Goal: Information Seeking & Learning: Learn about a topic

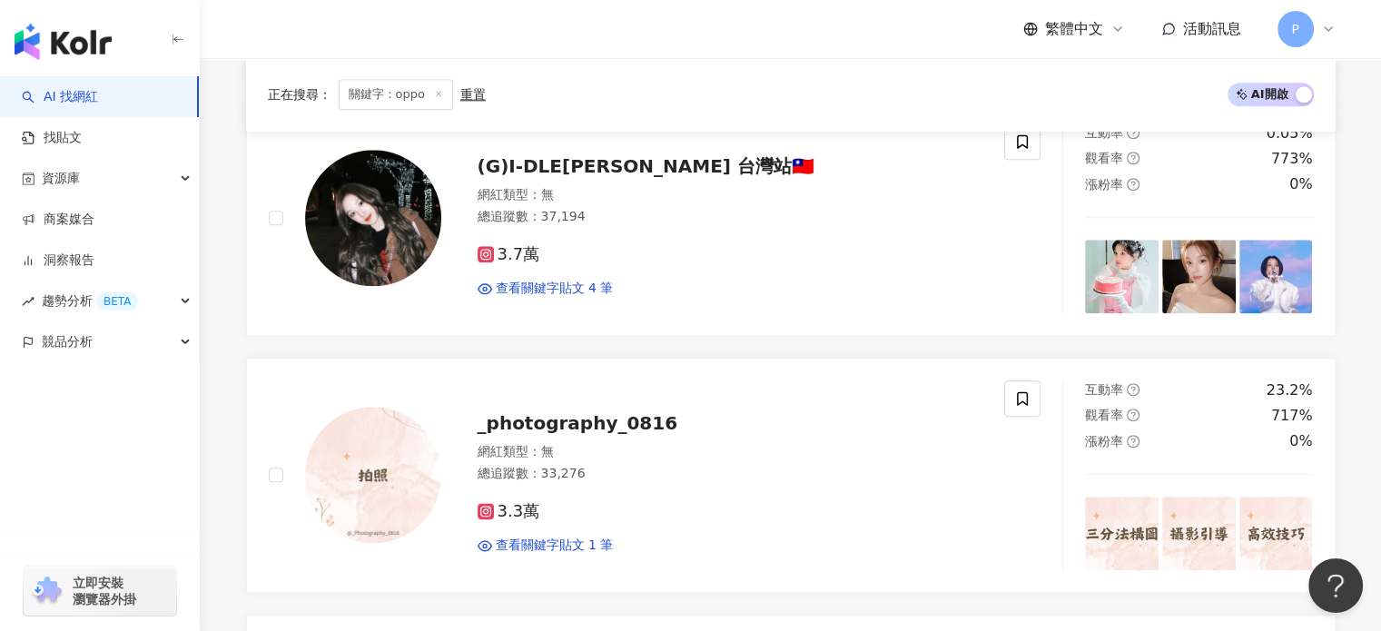
click at [471, 96] on div "重置" at bounding box center [472, 95] width 25 height 15
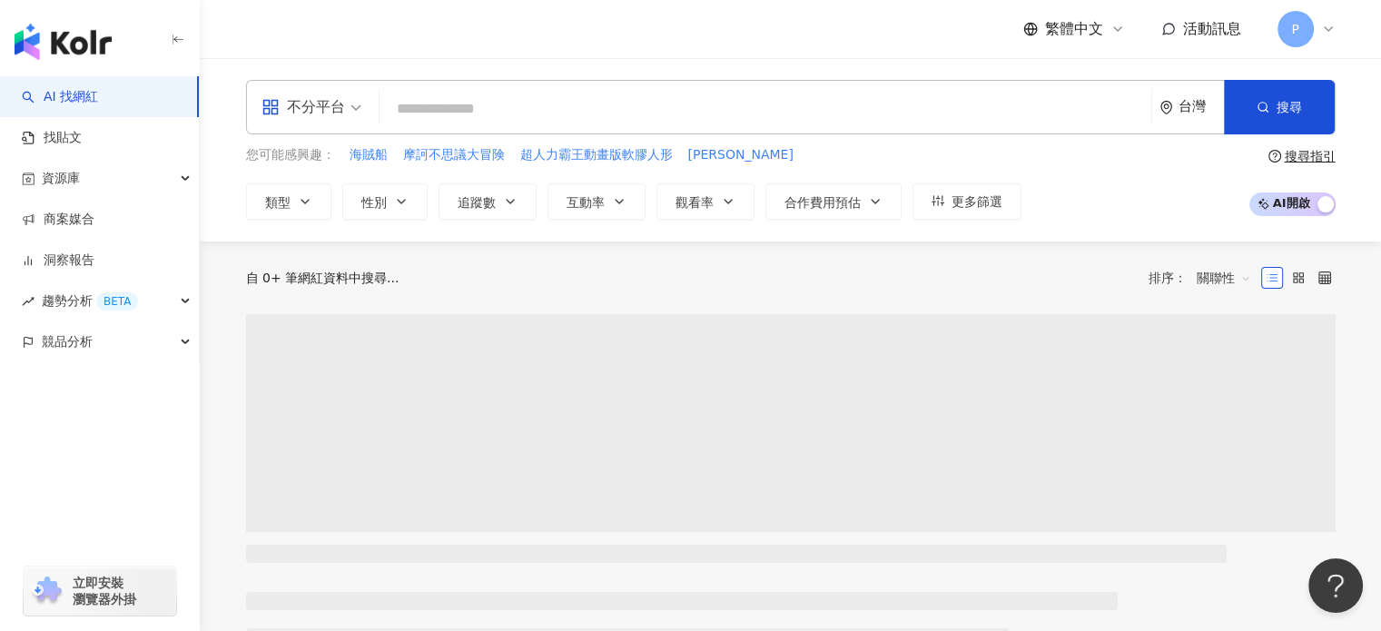
click at [646, 121] on input "search" at bounding box center [765, 109] width 757 height 35
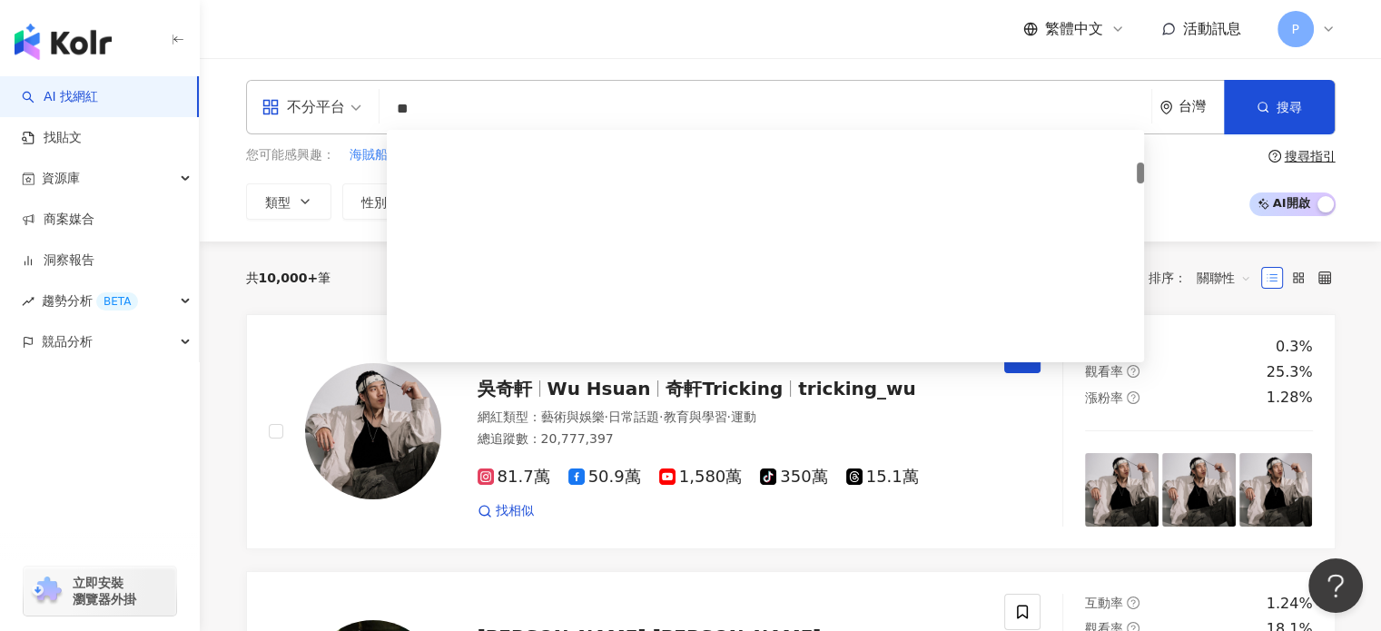
type input "*"
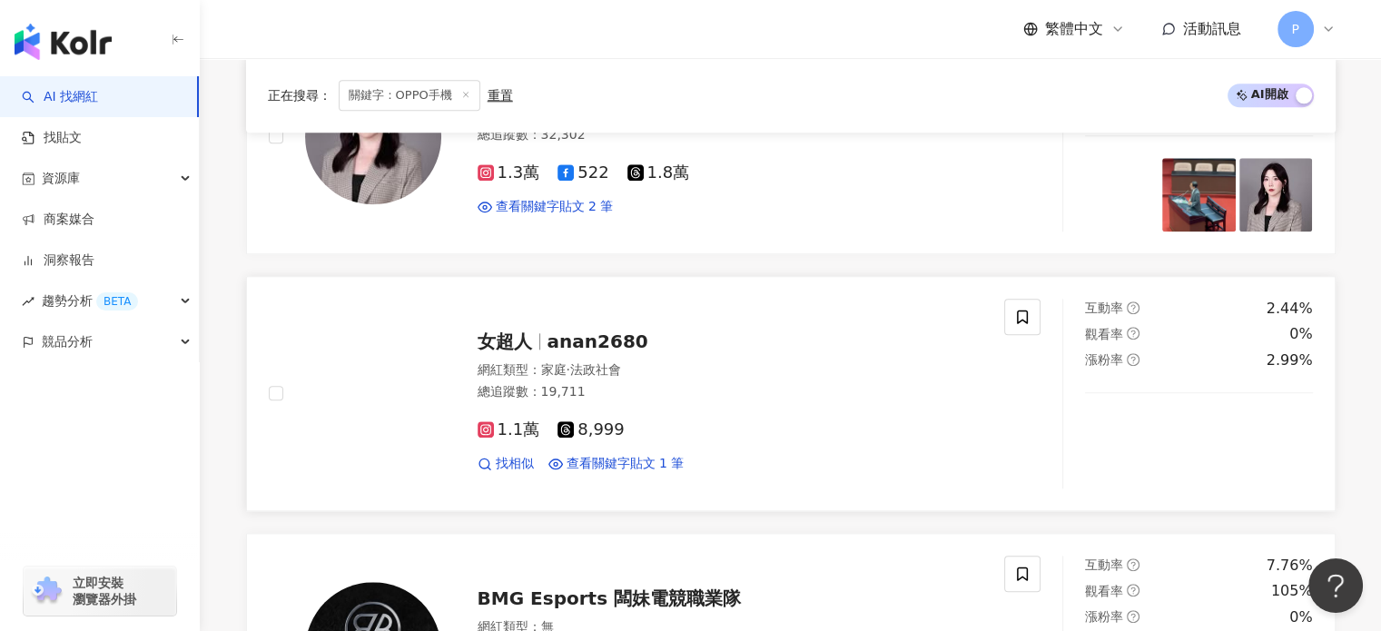
scroll to position [1907, 0]
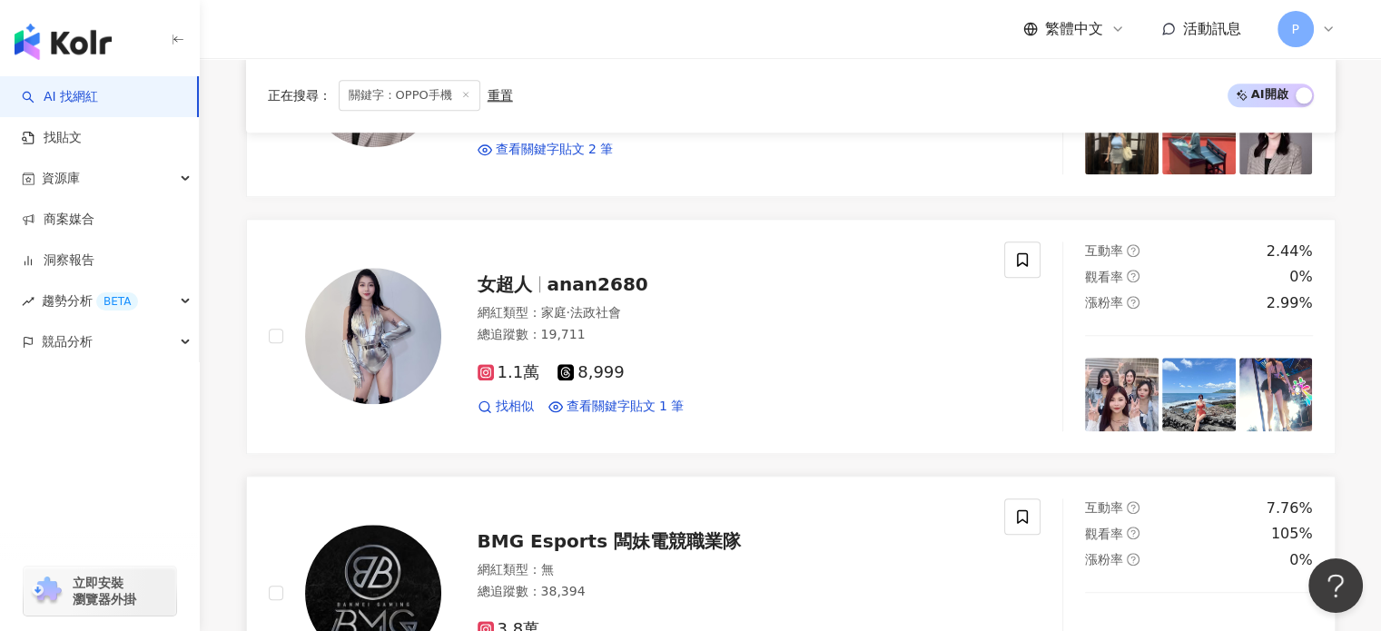
type input "******"
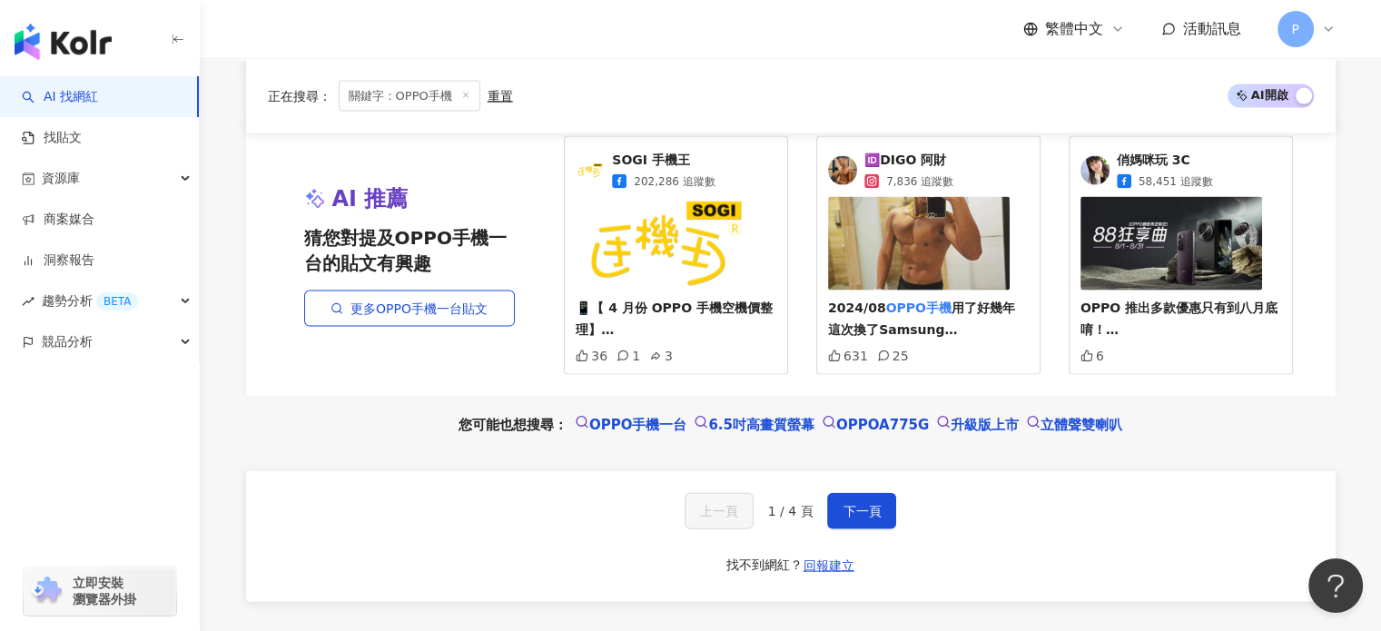
scroll to position [3904, 0]
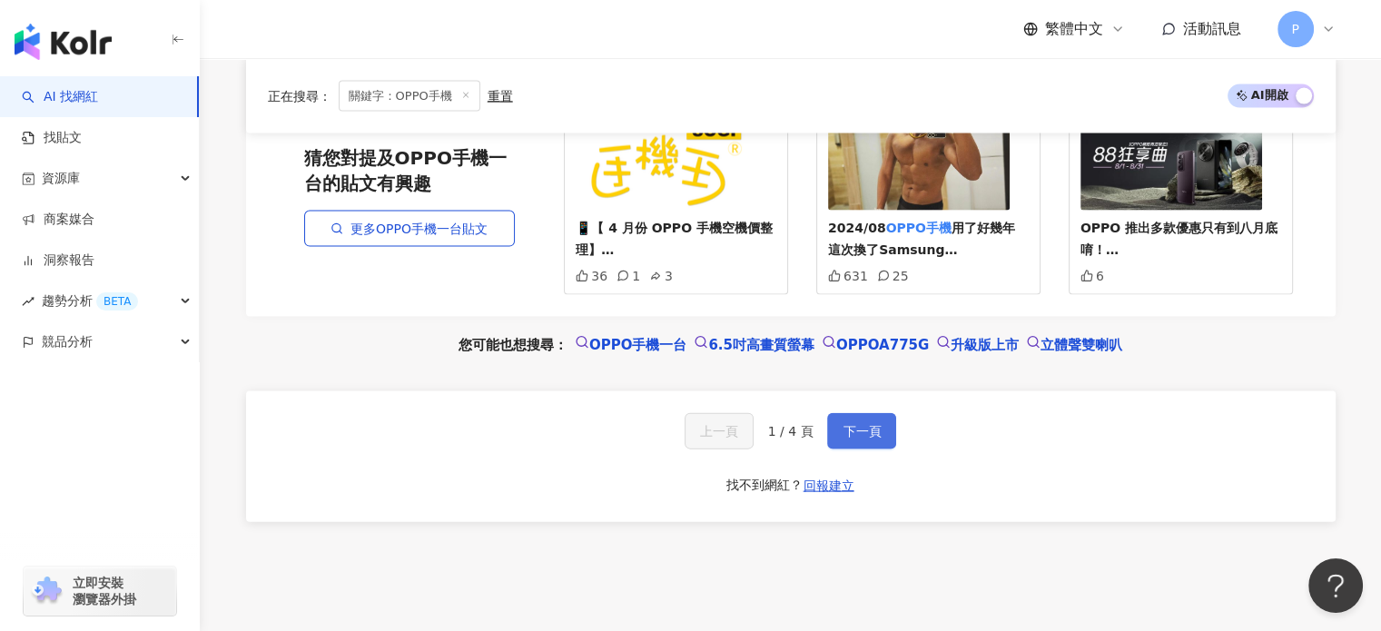
click at [843, 424] on span "下一頁" at bounding box center [862, 431] width 38 height 15
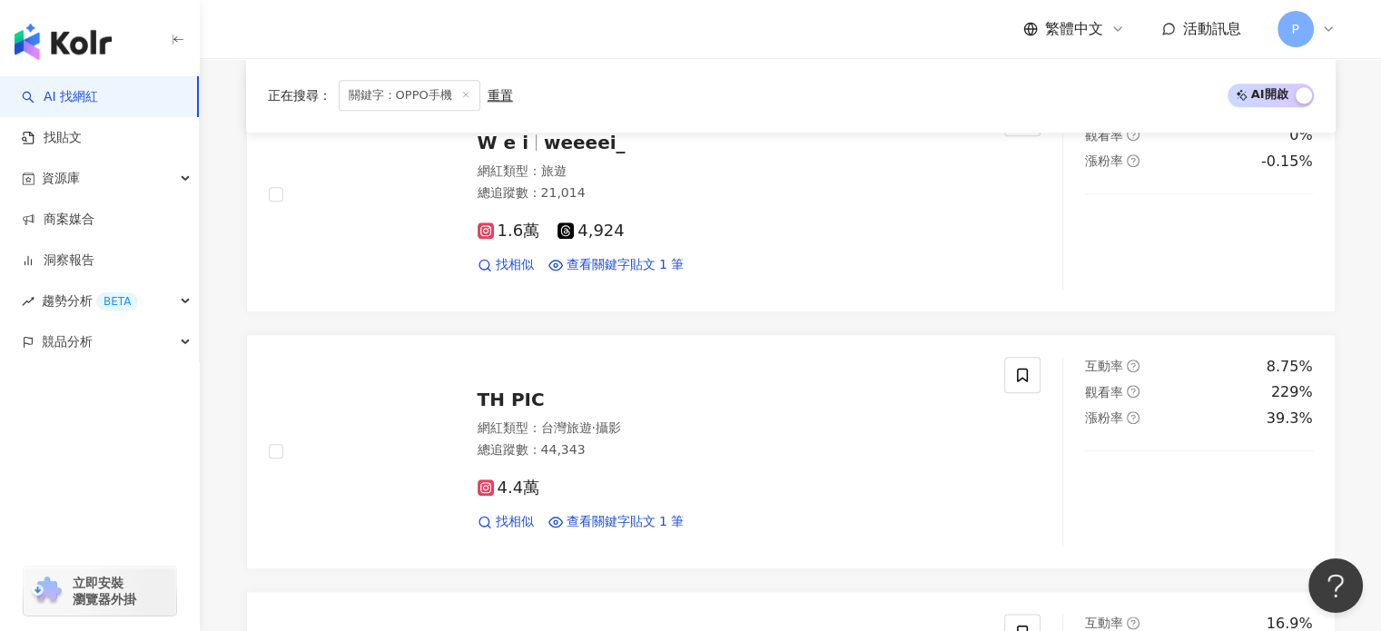
scroll to position [1816, 0]
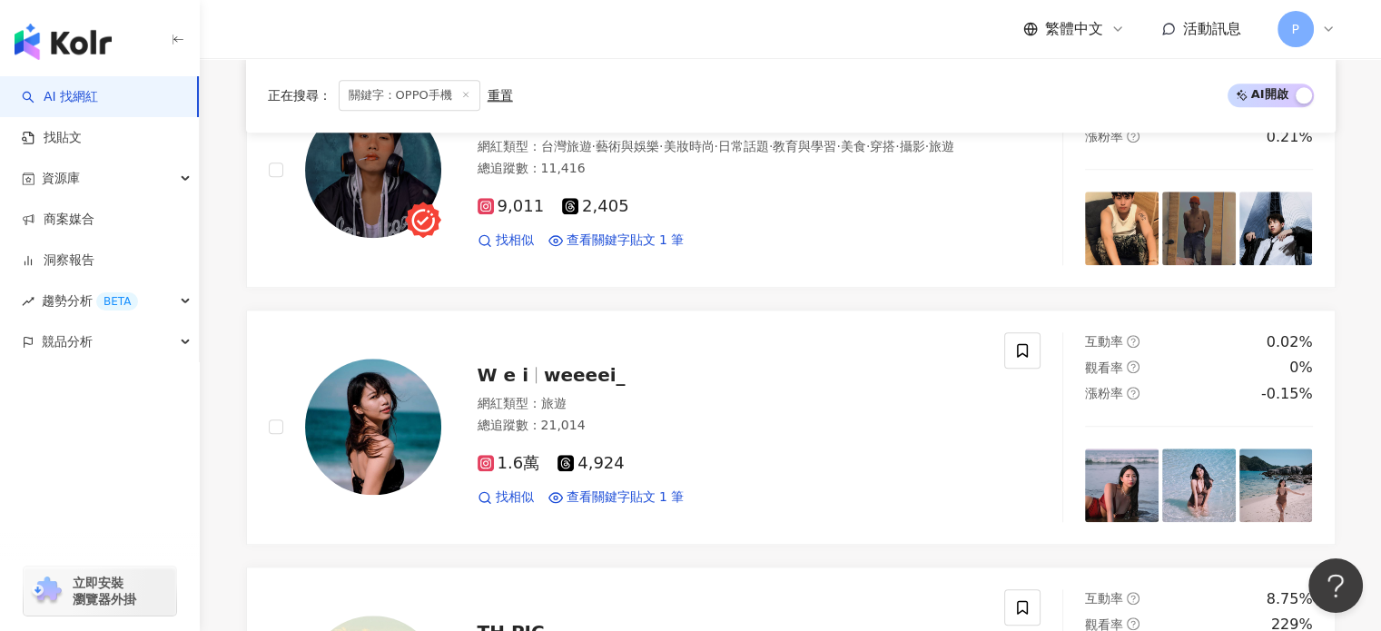
click at [465, 95] on line at bounding box center [465, 95] width 5 height 5
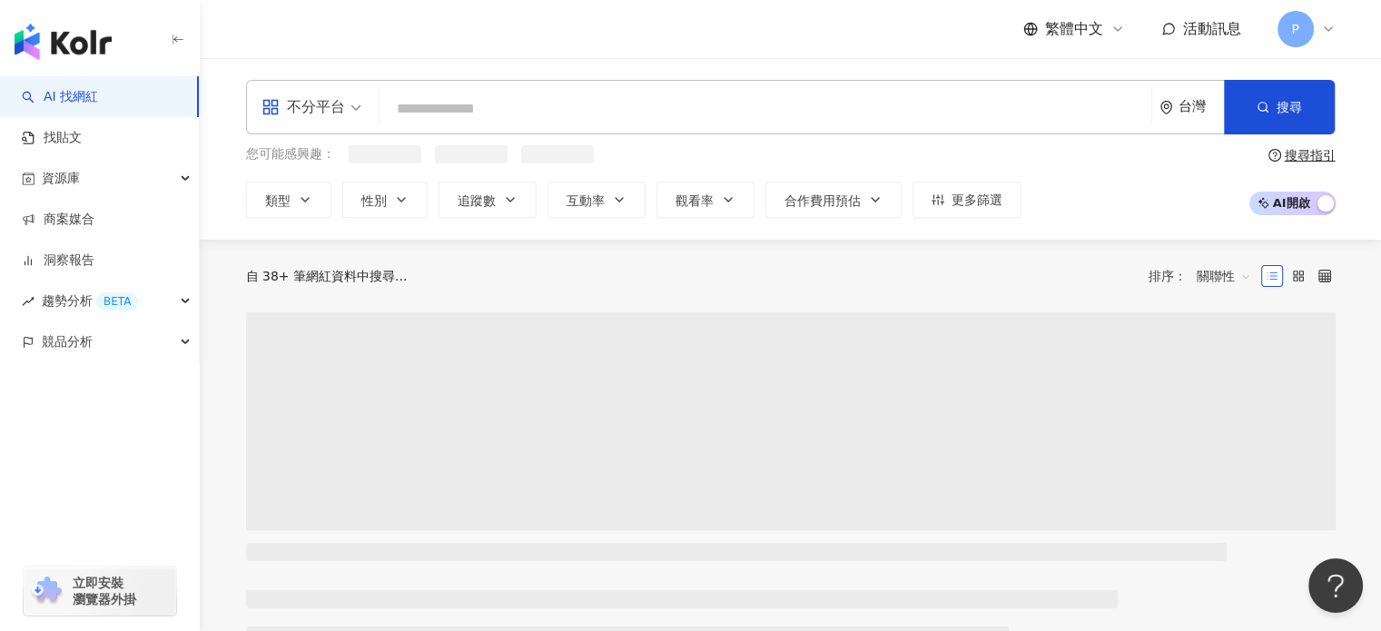
click at [592, 106] on input "search" at bounding box center [765, 109] width 757 height 35
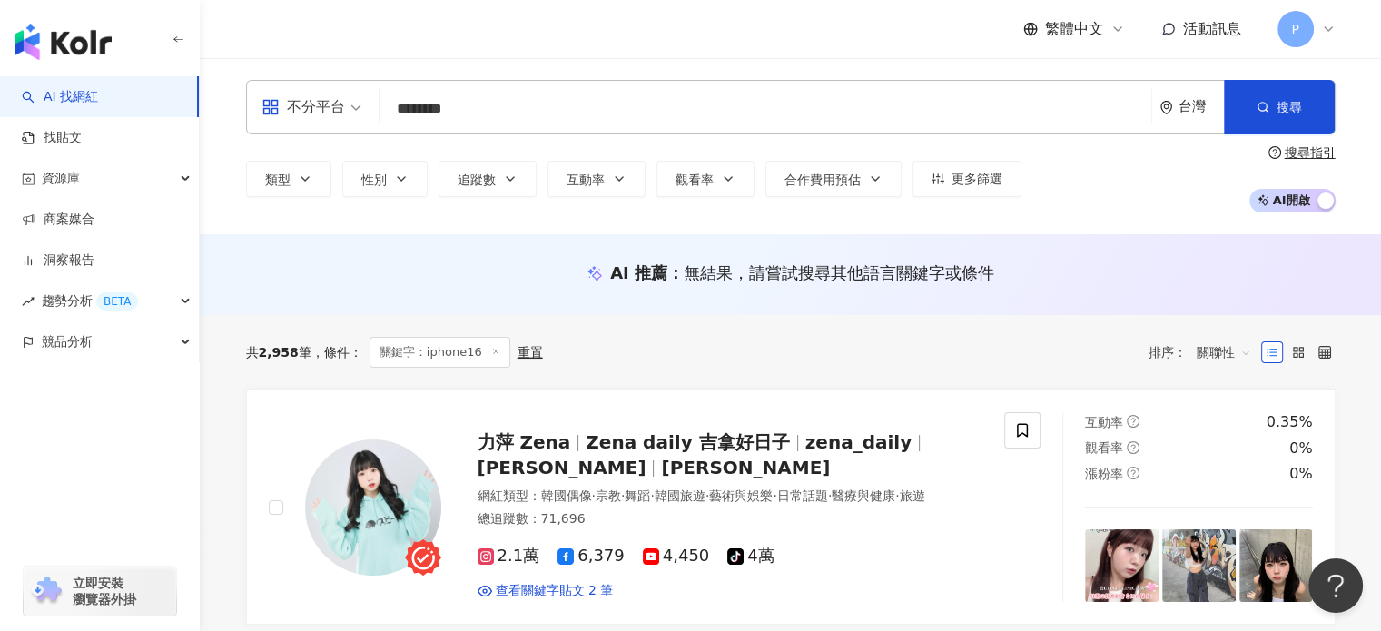
click at [1234, 349] on span "關聯性" at bounding box center [1224, 352] width 54 height 29
type input "********"
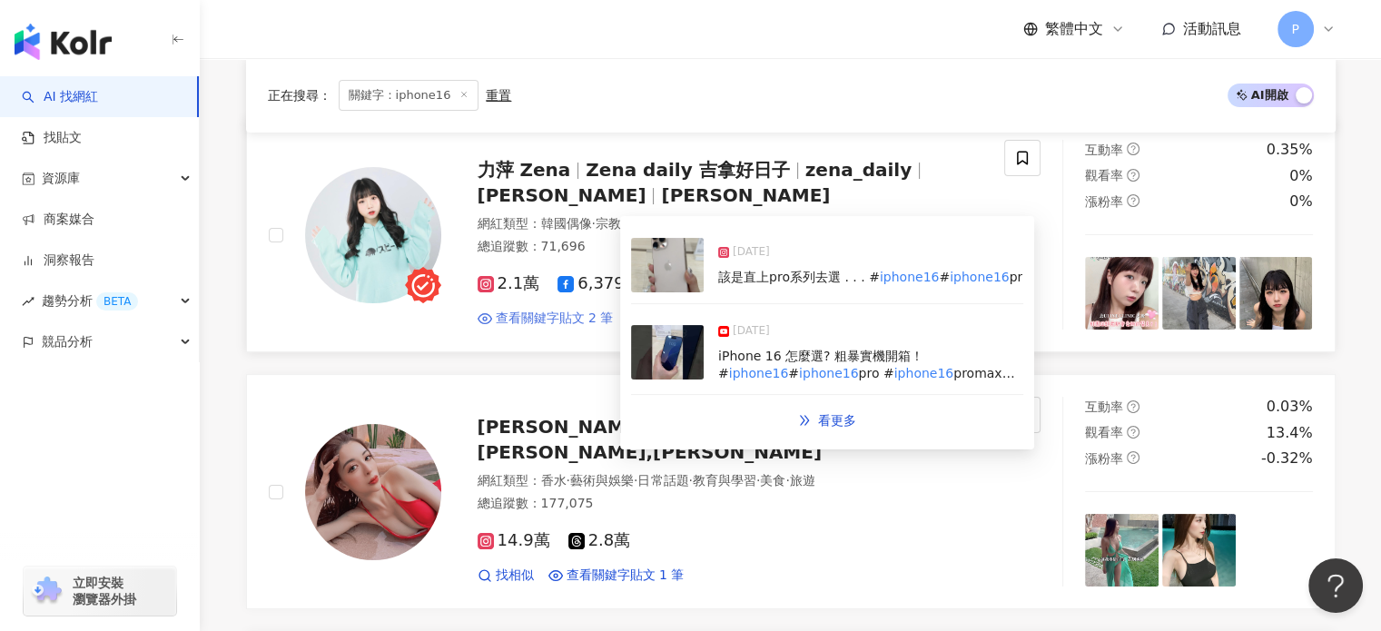
scroll to position [454, 0]
